Goal: Task Accomplishment & Management: Manage account settings

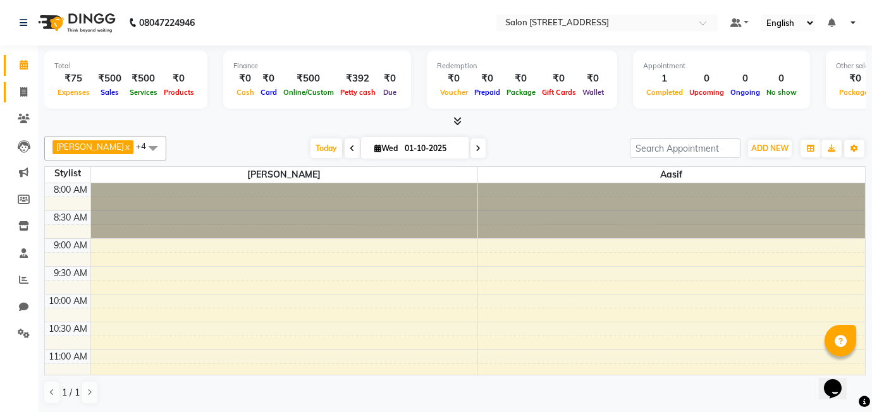
click at [20, 91] on icon at bounding box center [23, 91] width 7 height 9
select select "8448"
select select "service"
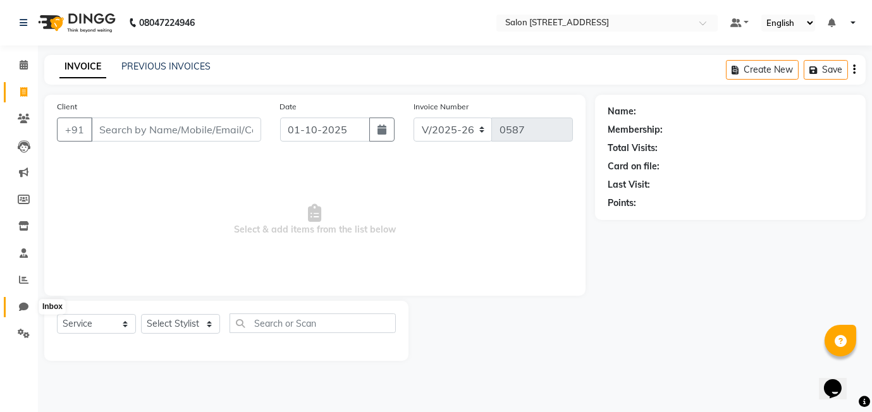
click at [23, 302] on icon at bounding box center [23, 306] width 9 height 9
select select "100"
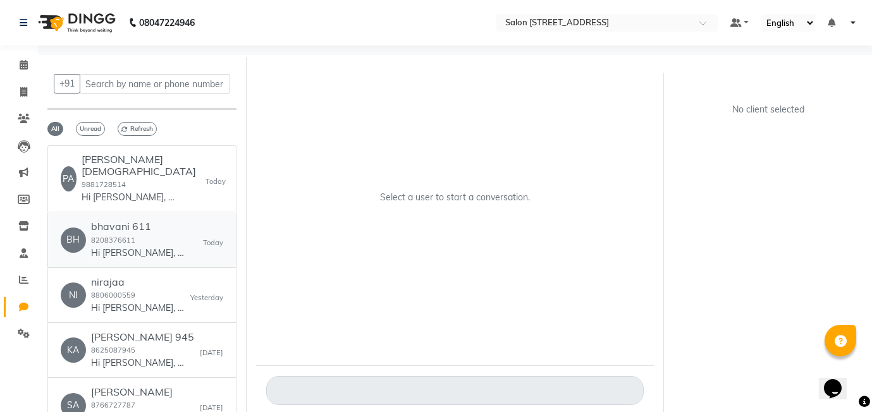
scroll to position [1, 0]
click at [132, 190] on p "Hi [PERSON_NAME], 👋 Your payment at Salon 24 is confirmed! 💰 Amount: 500.00 🧾 R…" at bounding box center [129, 196] width 95 height 13
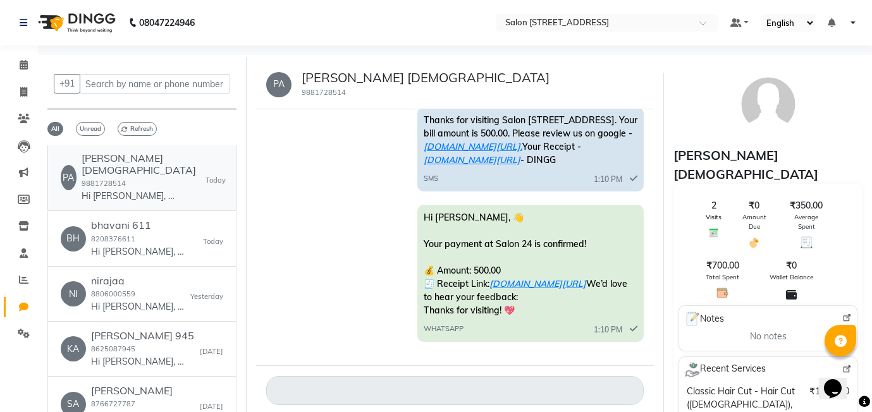
scroll to position [1377, 0]
click at [133, 129] on span "Refresh" at bounding box center [137, 129] width 39 height 14
click at [25, 60] on icon at bounding box center [24, 64] width 8 height 9
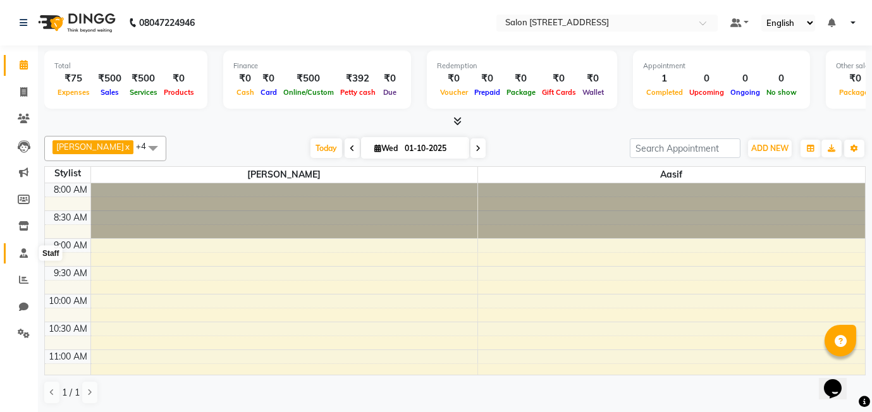
click at [22, 249] on icon at bounding box center [24, 253] width 8 height 9
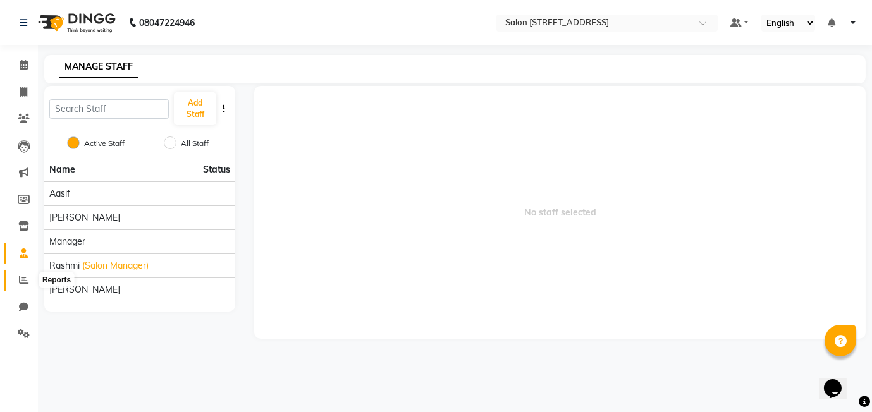
click at [19, 280] on icon at bounding box center [23, 279] width 9 height 9
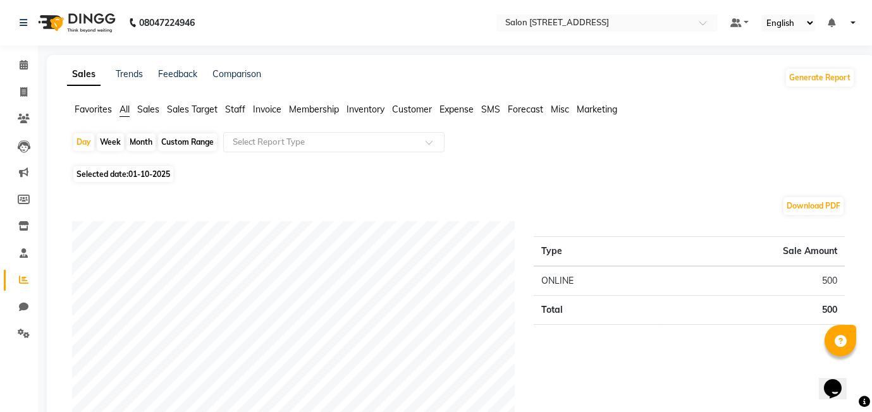
click at [276, 105] on span "Invoice" at bounding box center [267, 109] width 28 height 11
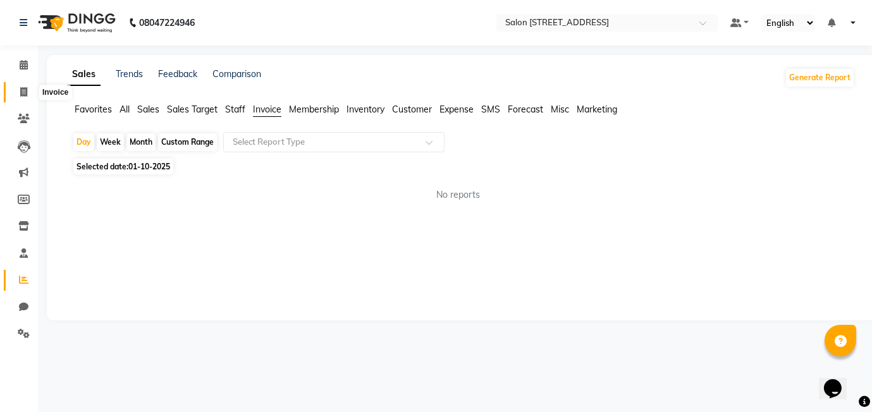
click at [25, 92] on icon at bounding box center [23, 91] width 7 height 9
select select "8448"
select select "service"
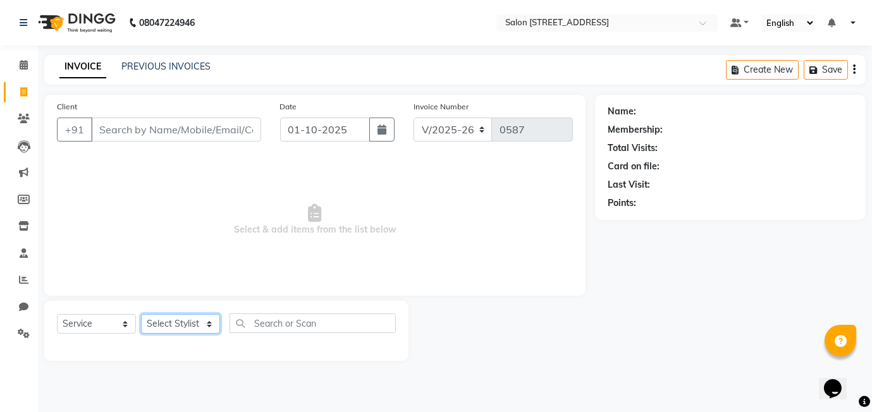
click at [203, 324] on select "Select Stylist [PERSON_NAME] Manager [PERSON_NAME]" at bounding box center [180, 324] width 79 height 20
click at [191, 340] on div "Select Service Product Membership Package Voucher Prepaid Gift Card Select Styl…" at bounding box center [226, 329] width 339 height 30
click at [196, 324] on select "Select Stylist [PERSON_NAME] Manager [PERSON_NAME]" at bounding box center [180, 324] width 79 height 20
select select "90774"
click at [141, 314] on select "Select Stylist [PERSON_NAME] Manager [PERSON_NAME]" at bounding box center [180, 324] width 79 height 20
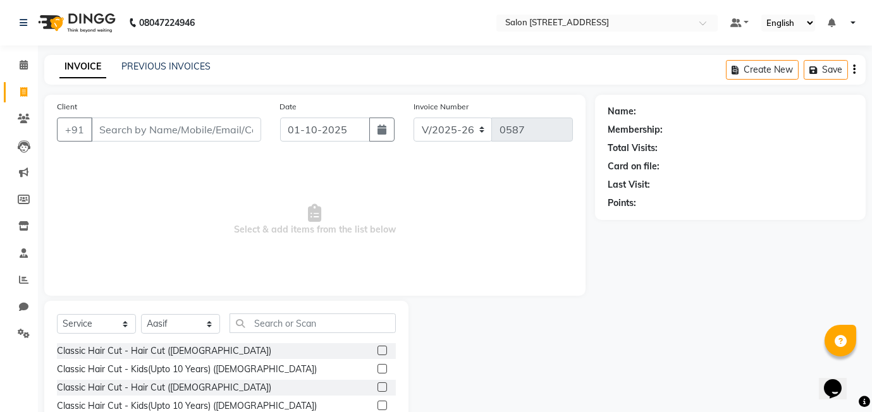
click at [379, 352] on label at bounding box center [382, 350] width 9 height 9
click at [379, 352] on input "checkbox" at bounding box center [382, 351] width 8 height 8
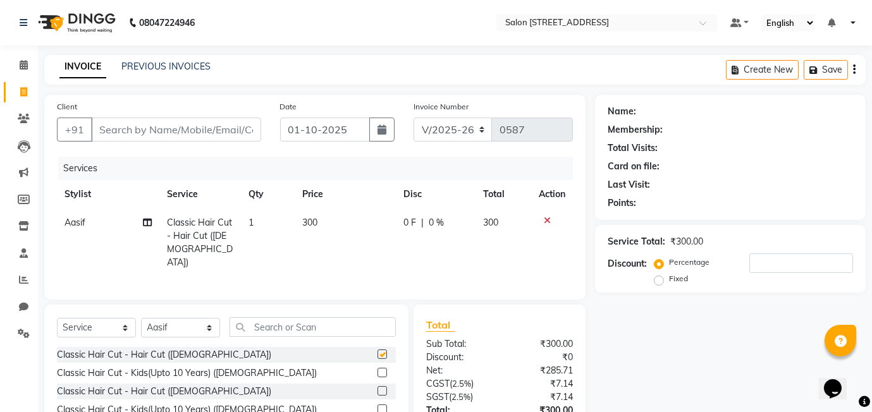
checkbox input "false"
click at [266, 221] on td "1" at bounding box center [268, 243] width 54 height 68
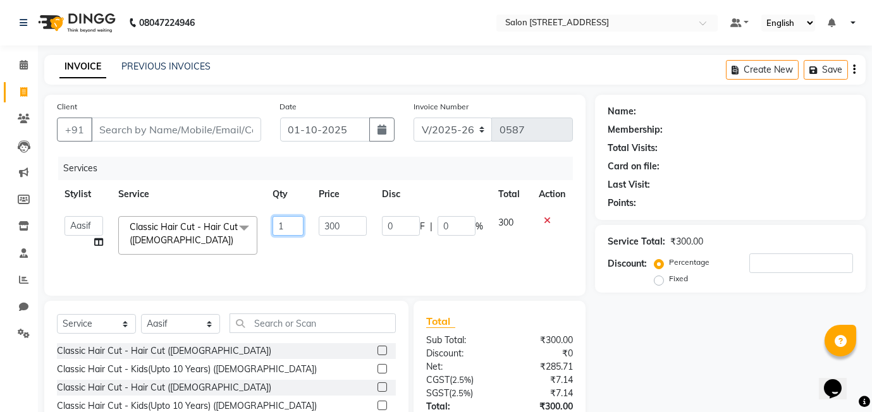
click at [284, 225] on input "1" at bounding box center [288, 226] width 31 height 20
type input "2"
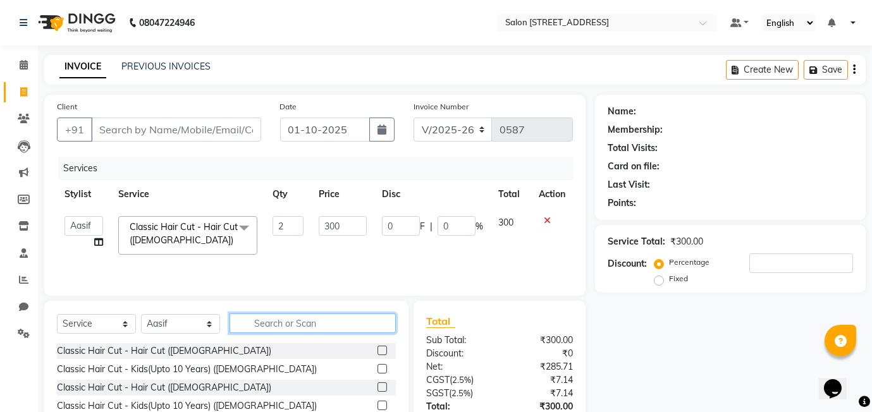
click at [292, 319] on input "text" at bounding box center [313, 324] width 166 height 20
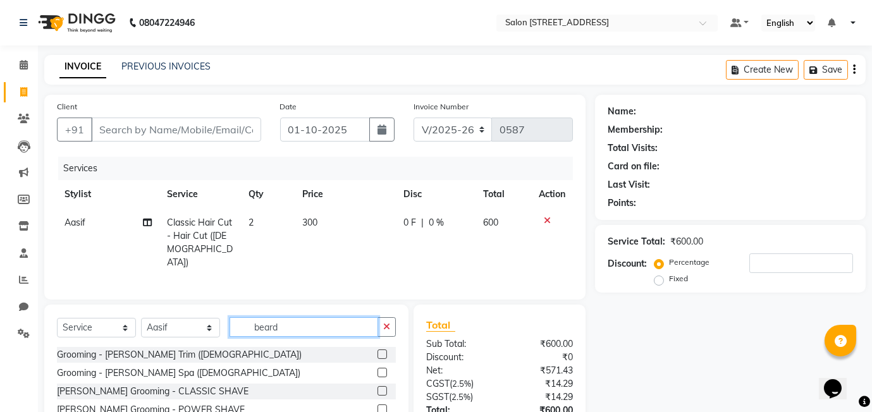
scroll to position [20, 0]
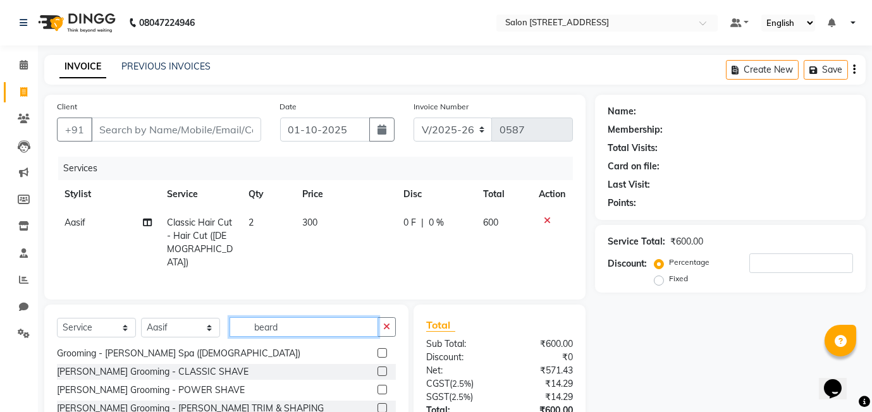
type input "beard"
click at [383, 403] on label at bounding box center [382, 407] width 9 height 9
click at [383, 405] on input "checkbox" at bounding box center [382, 409] width 8 height 8
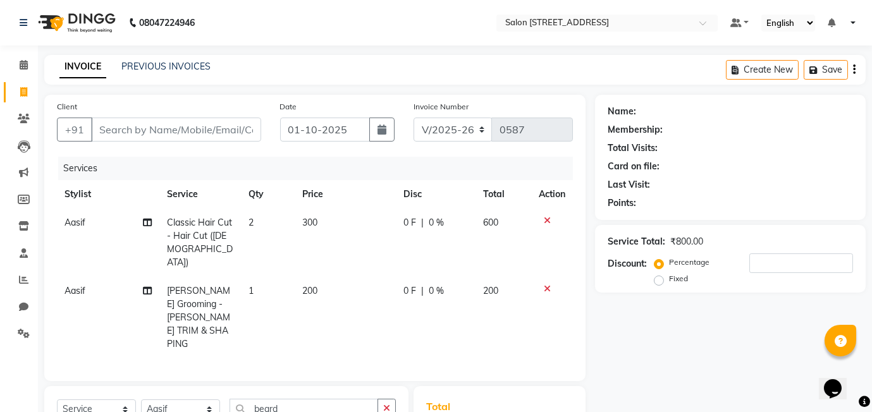
checkbox input "false"
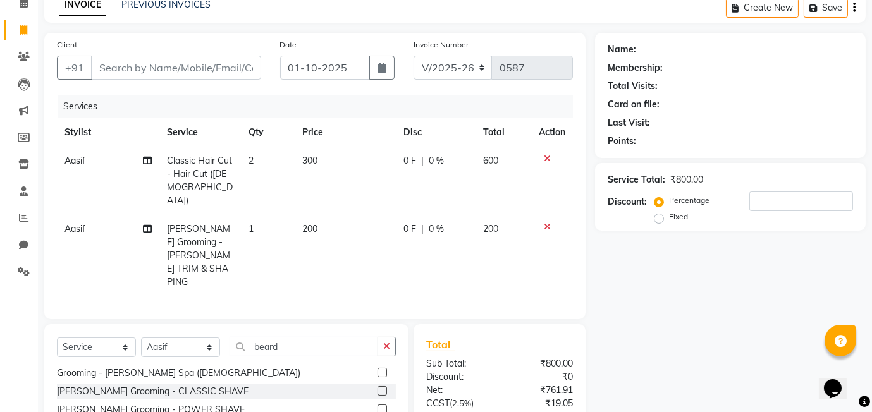
scroll to position [139, 0]
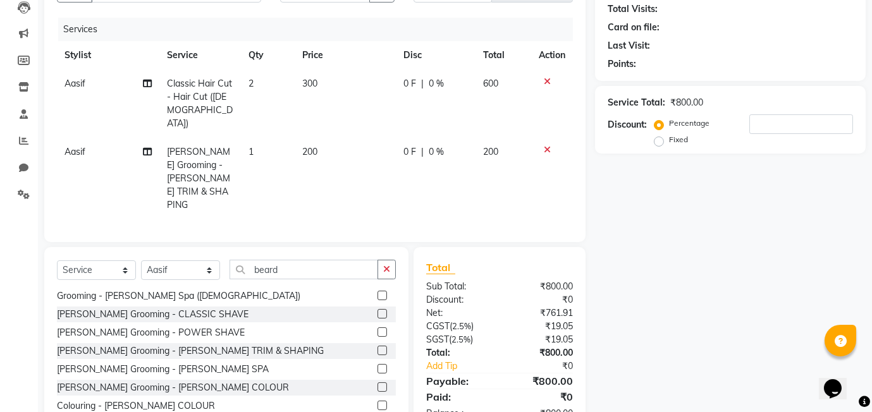
click at [257, 138] on td "1" at bounding box center [268, 179] width 54 height 82
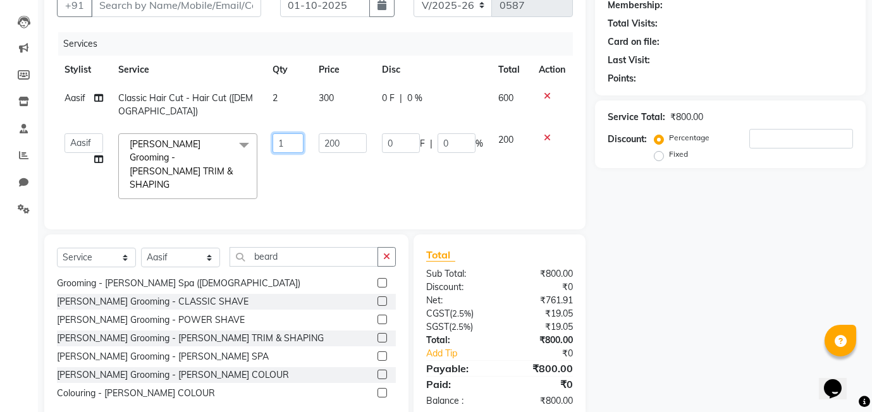
click at [288, 133] on input "1" at bounding box center [288, 143] width 31 height 20
type input "2"
click at [335, 162] on td "200" at bounding box center [342, 166] width 63 height 81
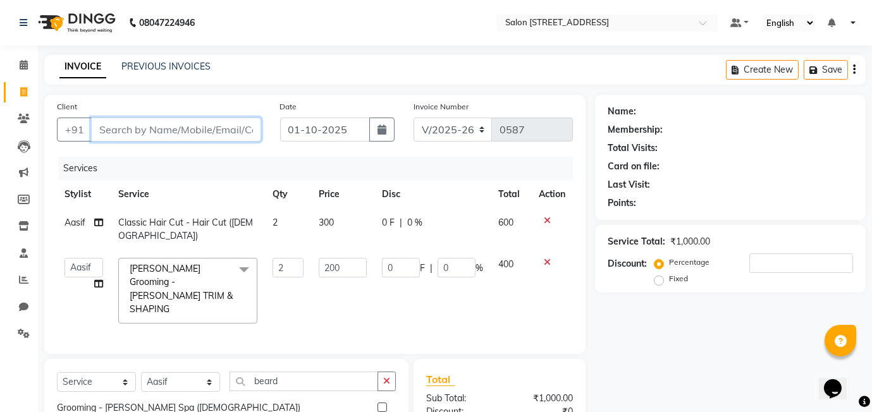
click at [121, 124] on input "Client" at bounding box center [176, 130] width 170 height 24
type input "8"
type input "0"
type input "8668907537"
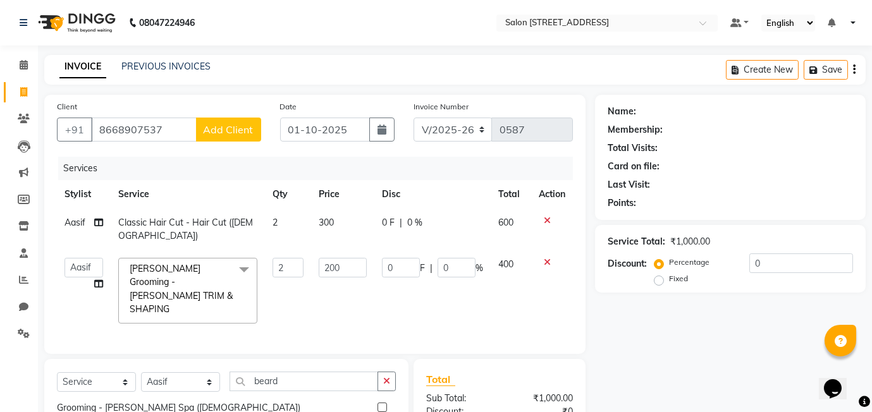
click at [224, 132] on span "Add Client" at bounding box center [229, 129] width 50 height 13
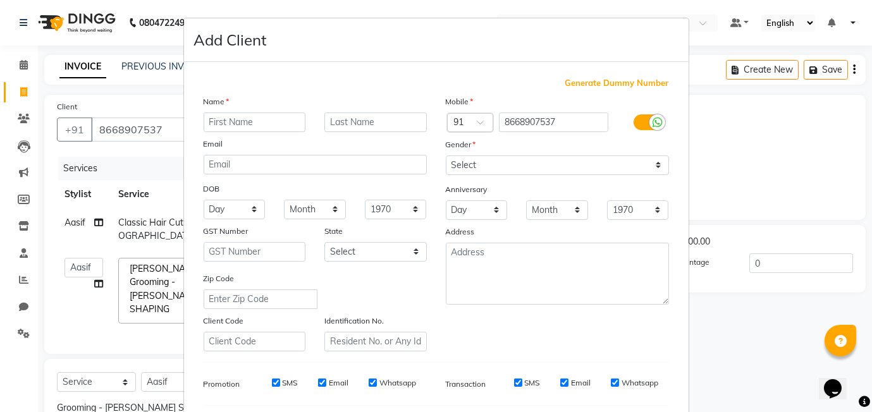
click at [253, 114] on input "text" at bounding box center [255, 123] width 102 height 20
type input "[PERSON_NAME]"
click at [386, 127] on input "text" at bounding box center [375, 123] width 102 height 20
type input "537"
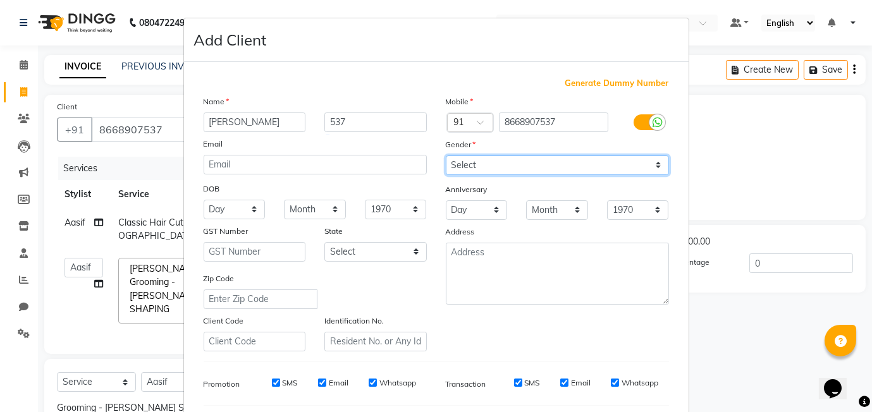
click at [499, 164] on select "Select [DEMOGRAPHIC_DATA] [DEMOGRAPHIC_DATA] Other Prefer Not To Say" at bounding box center [557, 166] width 223 height 20
select select "[DEMOGRAPHIC_DATA]"
click at [446, 156] on select "Select [DEMOGRAPHIC_DATA] [DEMOGRAPHIC_DATA] Other Prefer Not To Say" at bounding box center [557, 166] width 223 height 20
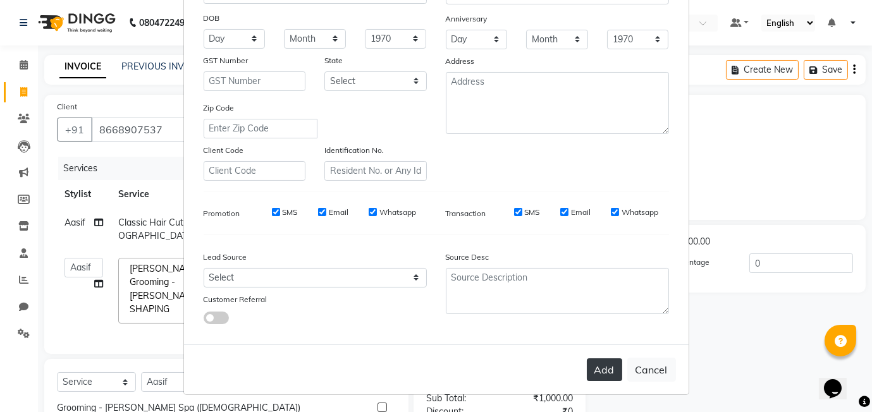
click at [612, 362] on button "Add" at bounding box center [604, 370] width 35 height 23
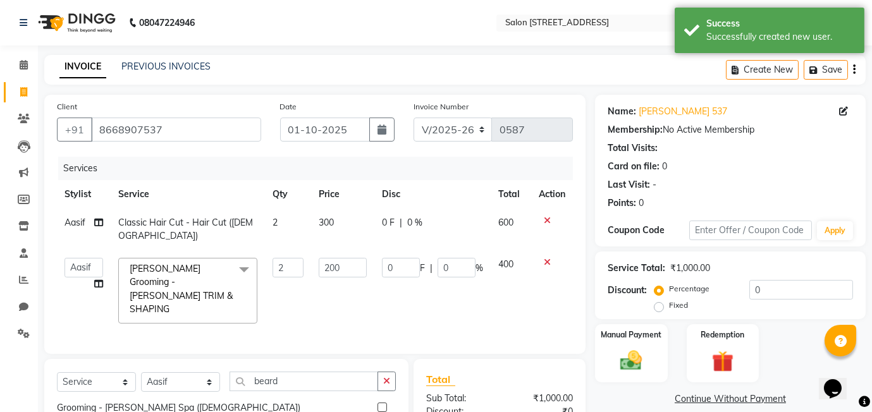
scroll to position [125, 0]
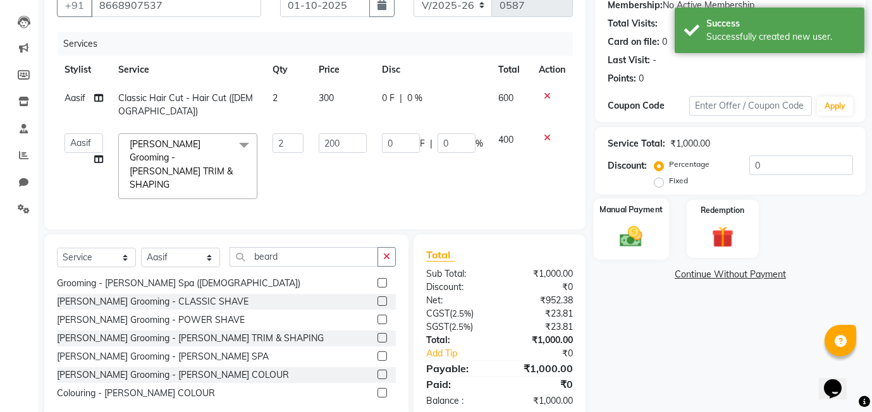
click at [646, 236] on img at bounding box center [631, 236] width 37 height 26
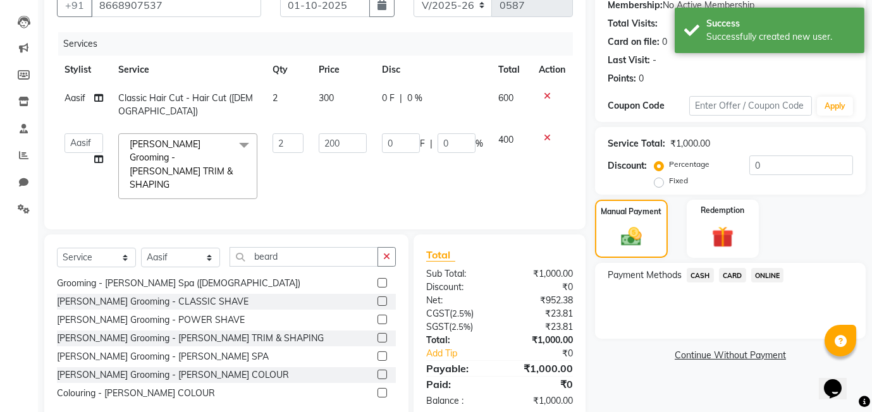
click at [773, 271] on span "ONLINE" at bounding box center [767, 275] width 33 height 15
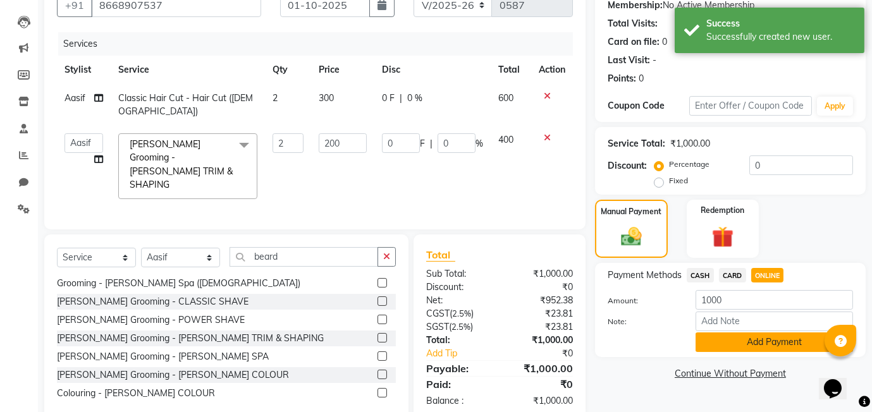
click at [736, 345] on button "Add Payment" at bounding box center [774, 343] width 157 height 20
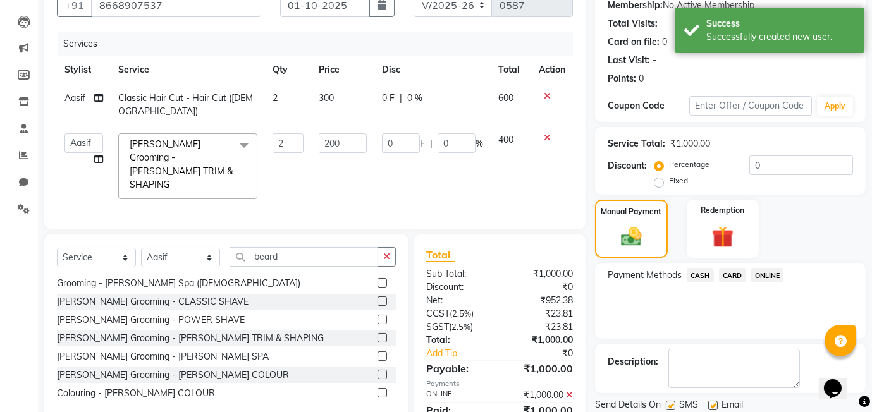
scroll to position [168, 0]
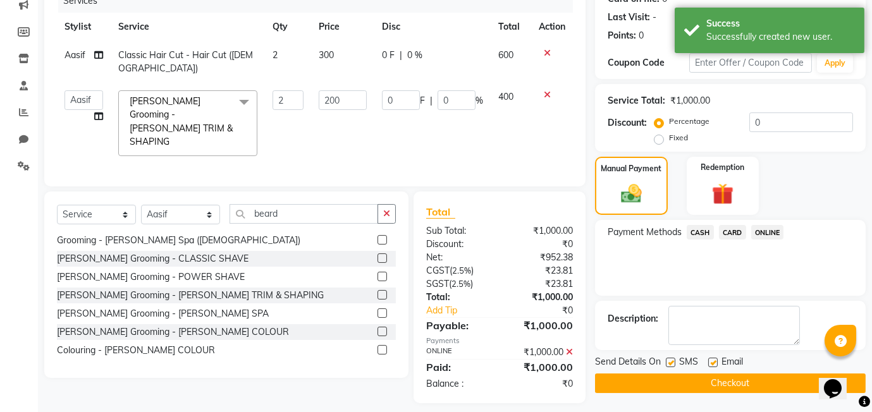
click at [676, 385] on button "Checkout" at bounding box center [730, 384] width 271 height 20
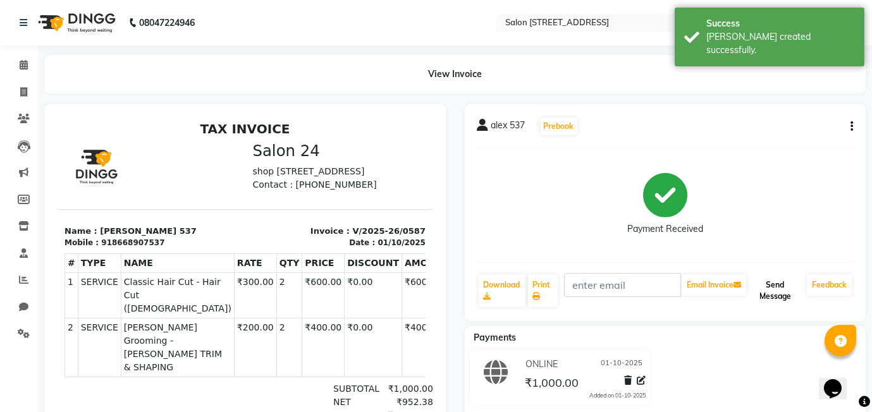
click at [774, 286] on button "Send Message" at bounding box center [775, 290] width 53 height 33
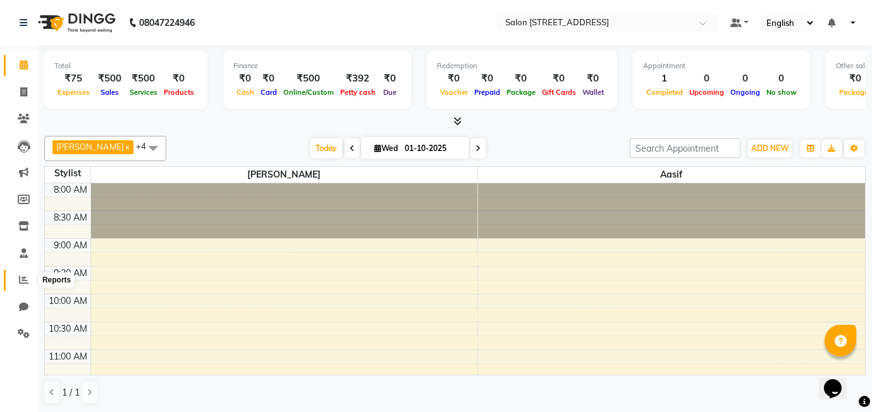
click at [19, 278] on icon at bounding box center [23, 279] width 9 height 9
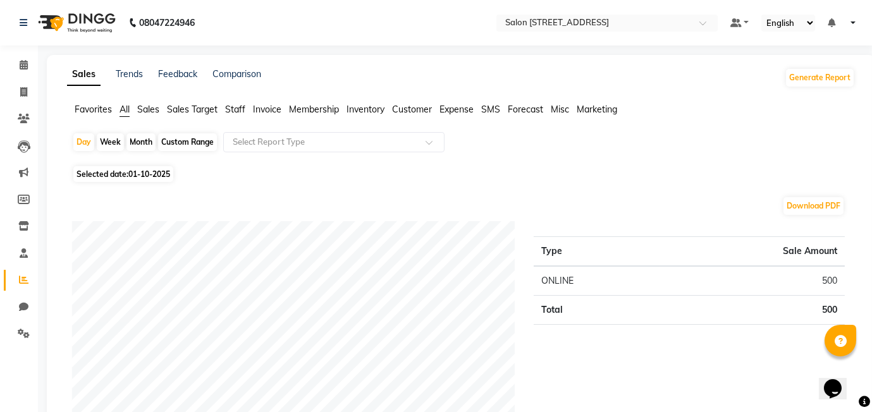
click at [409, 107] on span "Customer" at bounding box center [412, 109] width 40 height 11
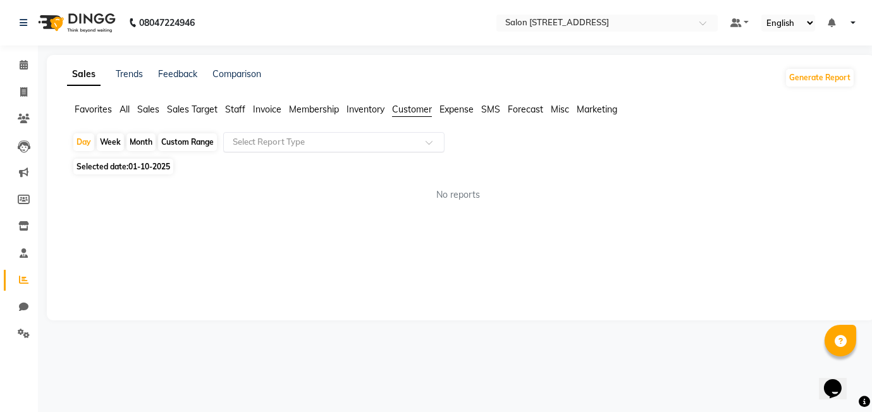
click at [342, 138] on input "text" at bounding box center [321, 142] width 182 height 13
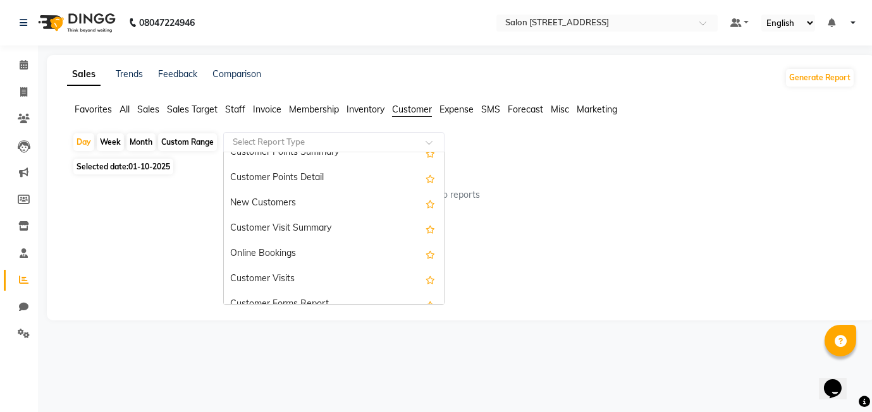
scroll to position [202, 0]
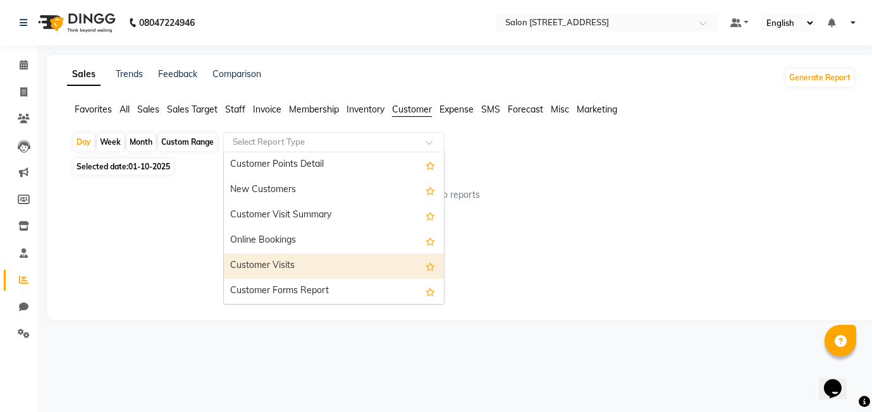
click at [312, 262] on div "Customer Visits" at bounding box center [334, 266] width 220 height 25
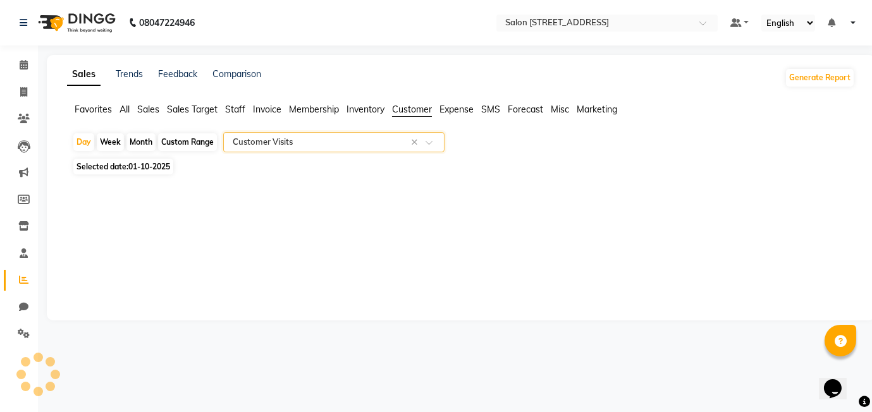
click at [135, 141] on div "Month" at bounding box center [140, 142] width 29 height 18
select select "10"
select select "2025"
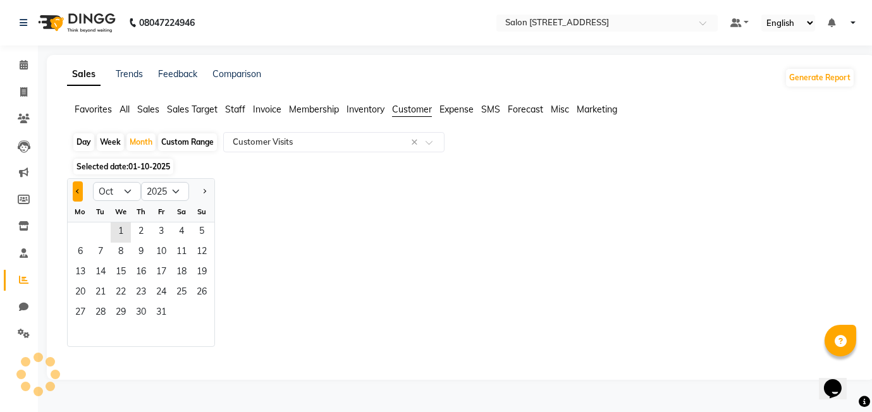
click at [76, 190] on span "Previous month" at bounding box center [78, 191] width 4 height 4
select select "9"
click at [114, 223] on span "3" at bounding box center [121, 233] width 20 height 20
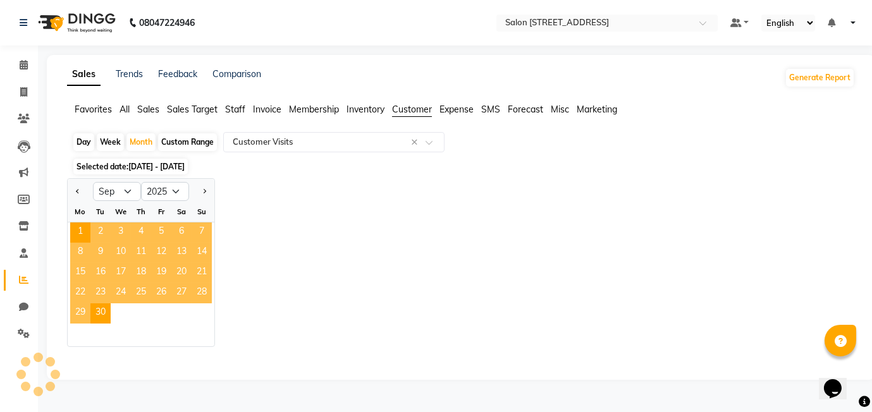
select select "full_report"
select select "csv"
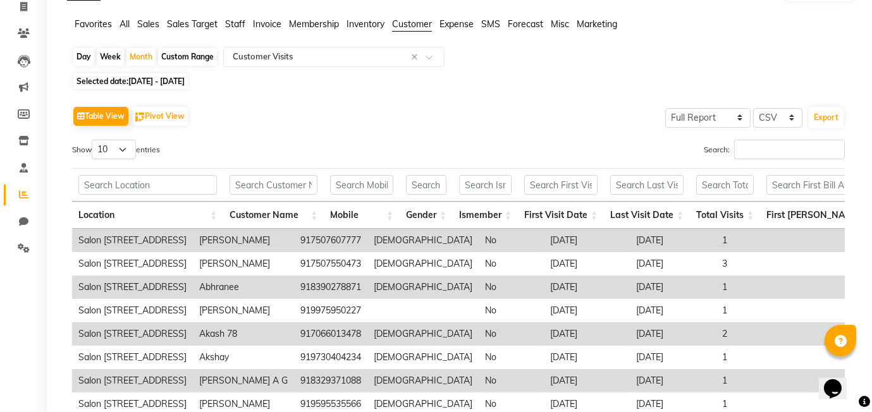
scroll to position [88, 0]
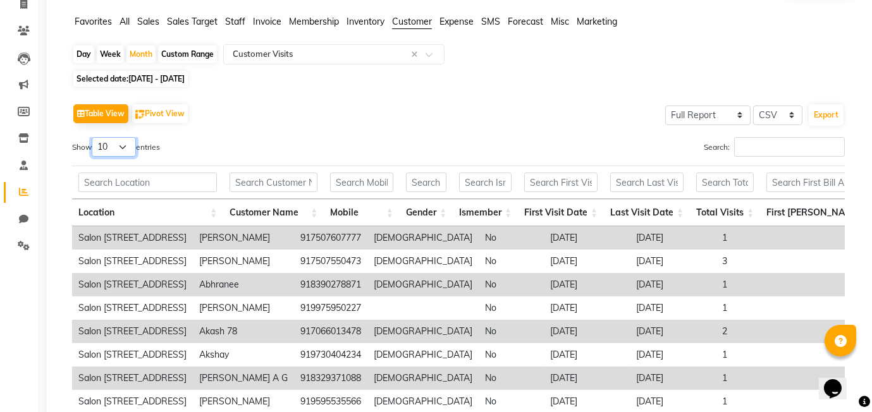
click at [111, 144] on select "10 25 50 100" at bounding box center [114, 147] width 44 height 20
select select "100"
click at [94, 137] on select "10 25 50 100" at bounding box center [114, 147] width 44 height 20
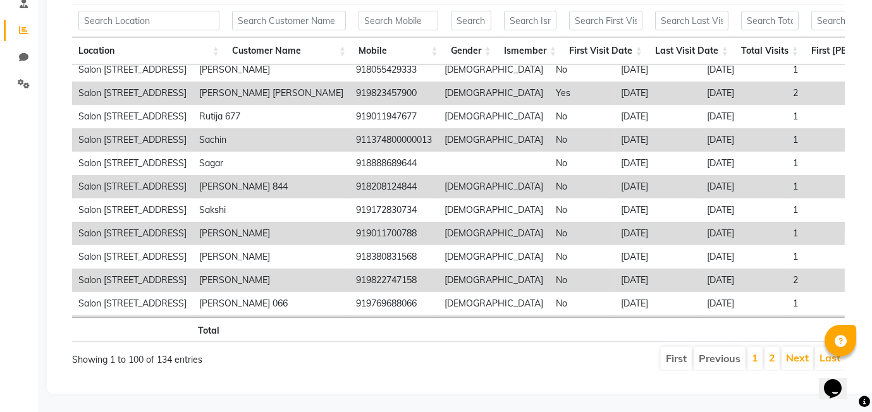
scroll to position [1969, 0]
